Goal: Navigation & Orientation: Find specific page/section

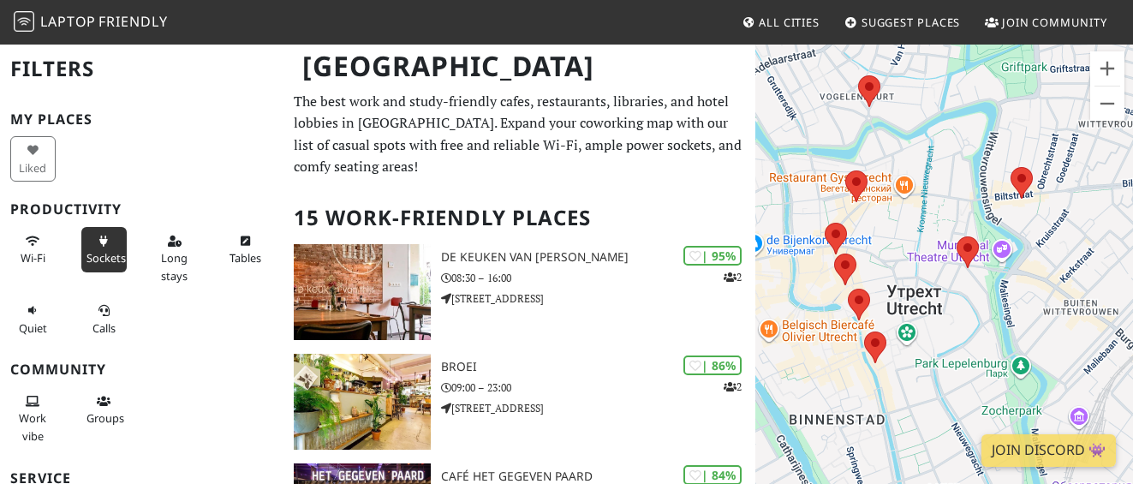
click at [119, 248] on button "Sockets" at bounding box center [103, 249] width 45 height 45
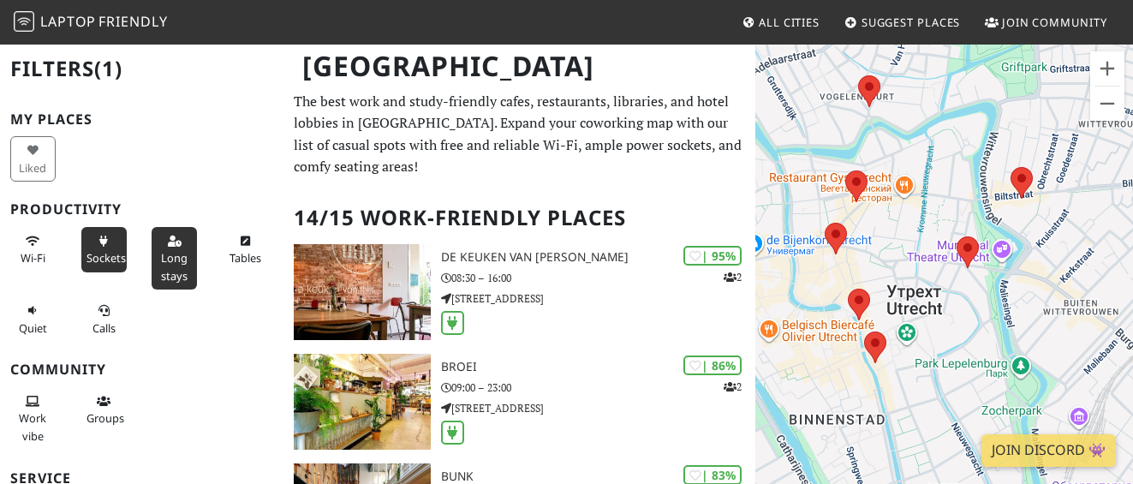
click at [164, 259] on span "Long stays" at bounding box center [174, 266] width 27 height 33
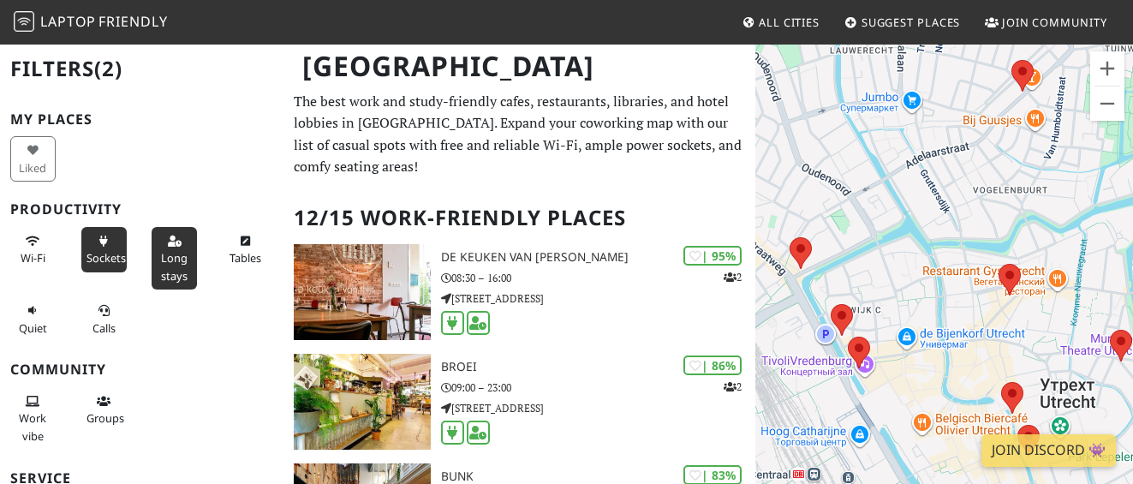
drag, startPoint x: 1011, startPoint y: 155, endPoint x: 1133, endPoint y: 239, distance: 147.7
click at [1132, 239] on html "Laptop Friendly All Cities Suggest Places Join Community [GEOGRAPHIC_DATA] Filt…" at bounding box center [566, 242] width 1133 height 484
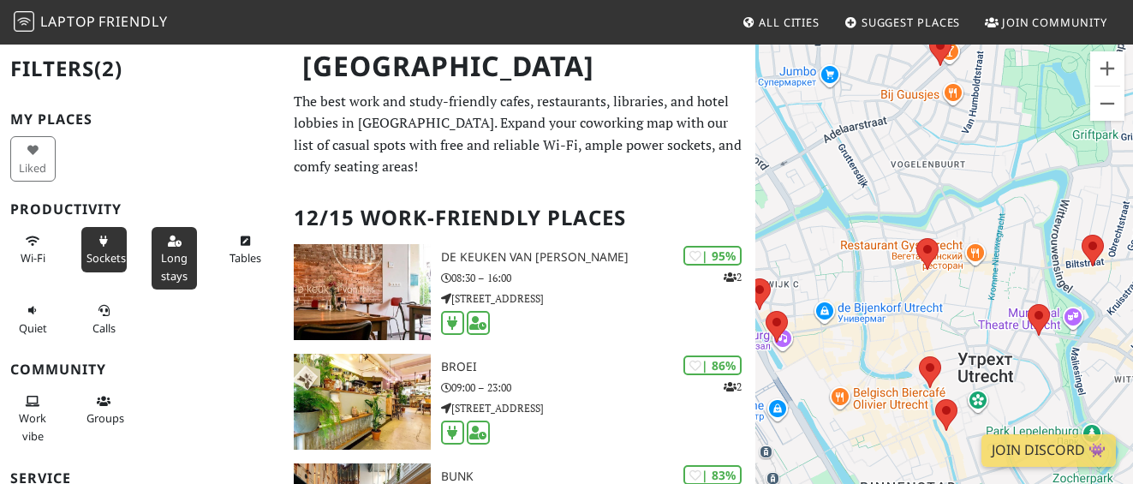
drag, startPoint x: 1082, startPoint y: 343, endPoint x: 897, endPoint y: 325, distance: 186.7
click at [898, 325] on div at bounding box center [944, 285] width 378 height 484
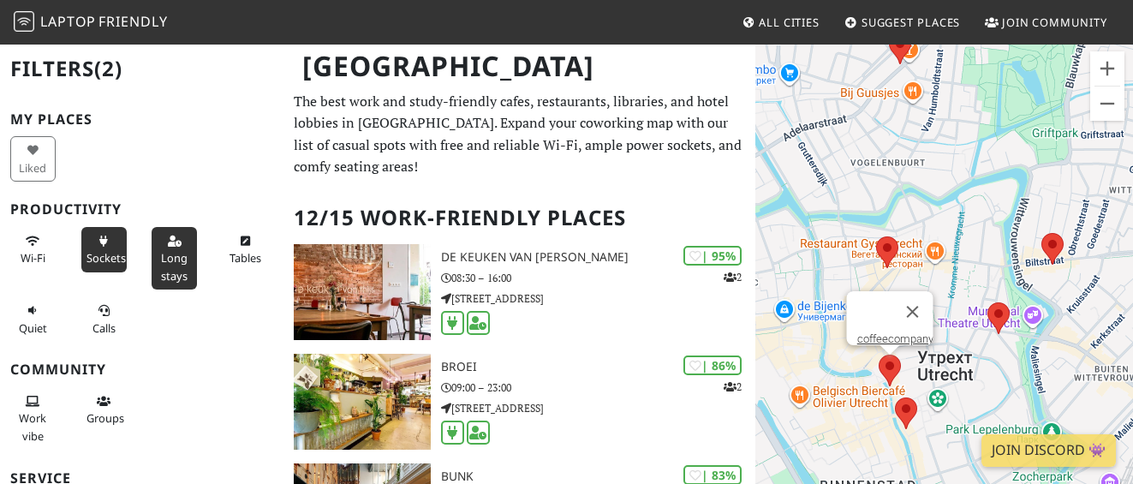
click at [879, 355] on area at bounding box center [879, 355] width 0 height 0
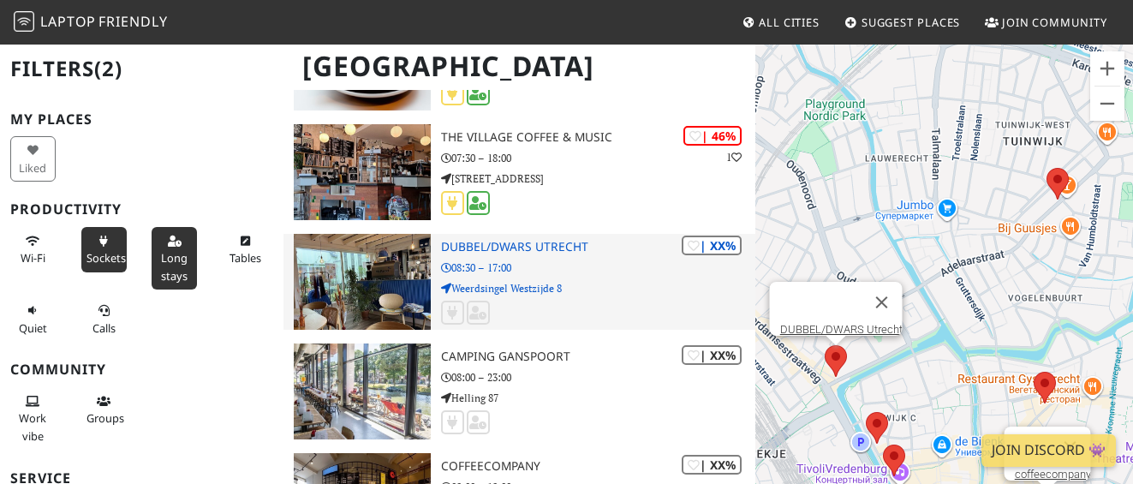
scroll to position [1000, 0]
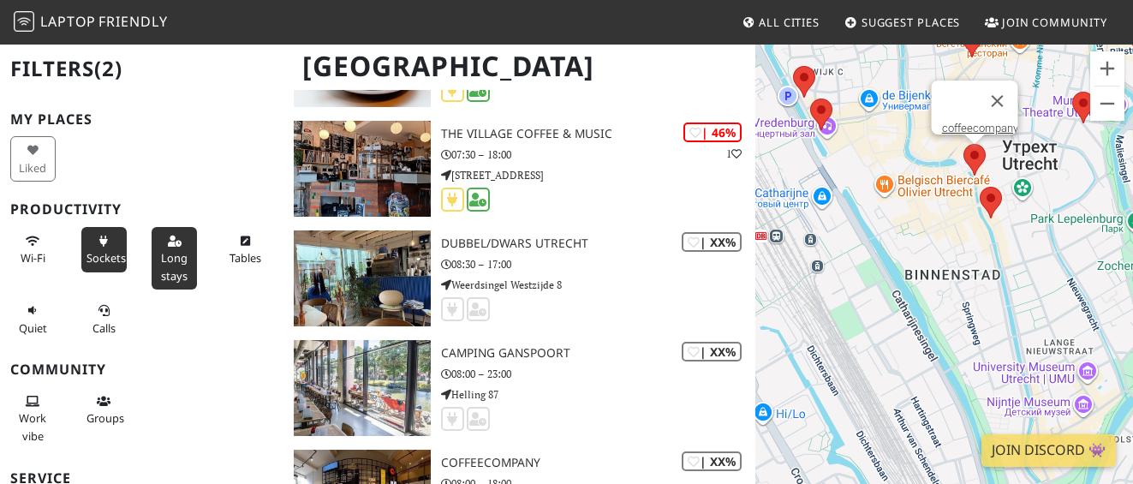
drag, startPoint x: 1004, startPoint y: 164, endPoint x: 1025, endPoint y: 355, distance: 191.3
click at [1025, 355] on div "coffeecompany" at bounding box center [944, 285] width 378 height 484
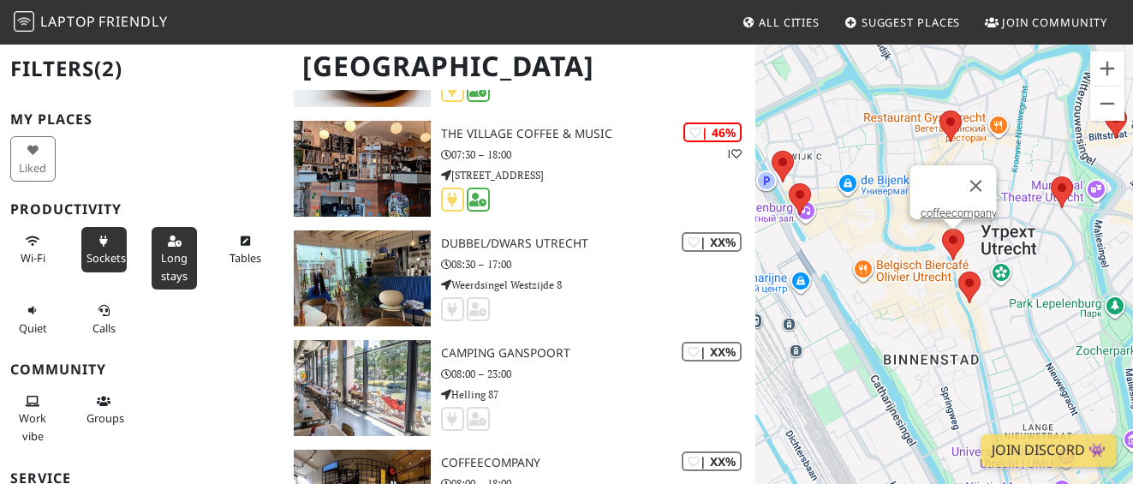
drag, startPoint x: 1032, startPoint y: 212, endPoint x: 1012, endPoint y: 305, distance: 94.6
click at [1012, 305] on div "coffeecompany" at bounding box center [944, 285] width 378 height 484
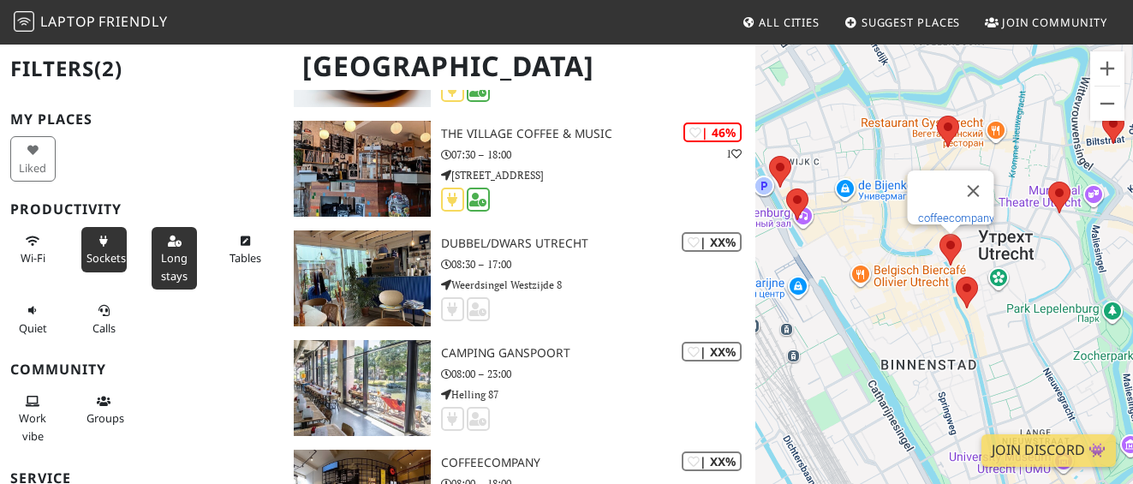
click at [950, 212] on link "coffeecompany" at bounding box center [955, 218] width 76 height 13
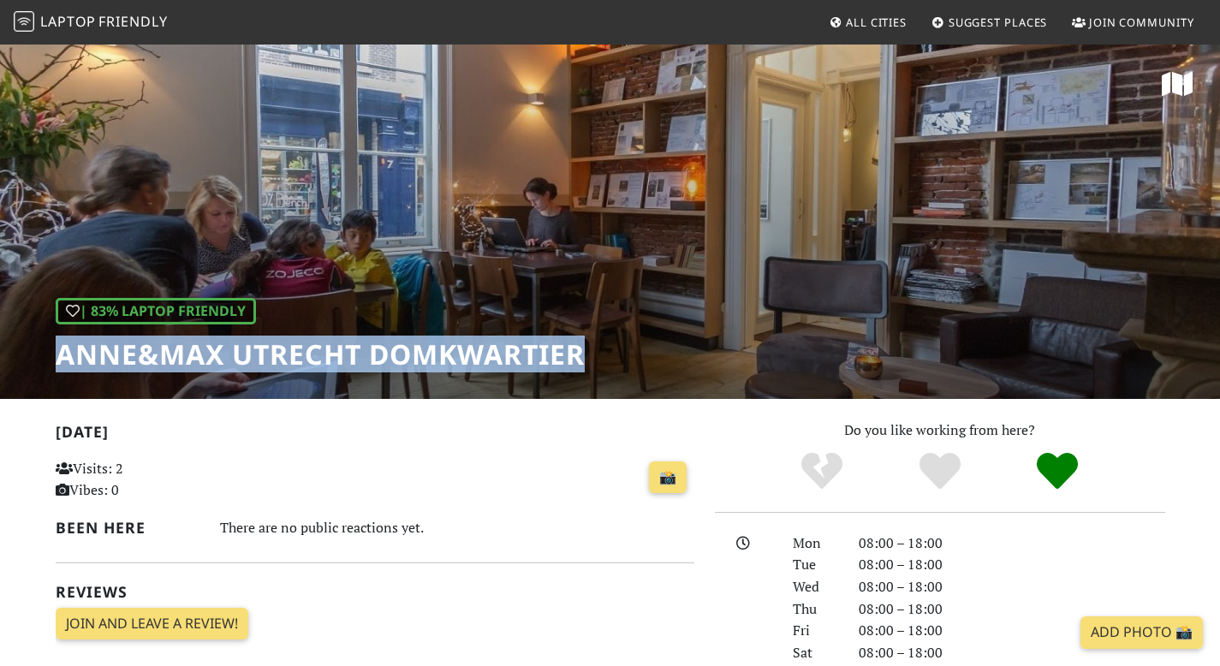
drag, startPoint x: 57, startPoint y: 351, endPoint x: 645, endPoint y: 343, distance: 587.5
click at [645, 343] on div "| 83% Laptop Friendly Anne&Max Utrecht Domkwartier" at bounding box center [610, 221] width 1220 height 356
copy h1 "Anne&Max Utrecht Domkwartier"
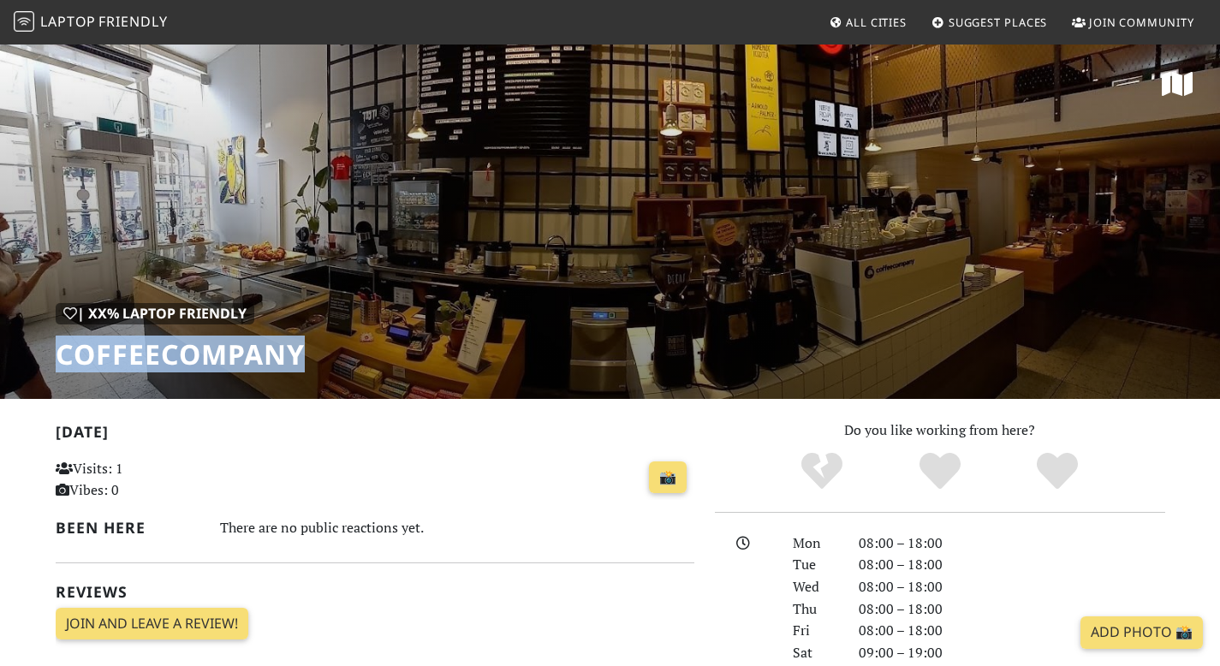
drag, startPoint x: 55, startPoint y: 349, endPoint x: 378, endPoint y: 361, distance: 323.0
click at [378, 361] on div "| XX% Laptop Friendly coffeecompany" at bounding box center [610, 221] width 1220 height 356
copy h1 "coffeecompany"
